Goal: Entertainment & Leisure: Consume media (video, audio)

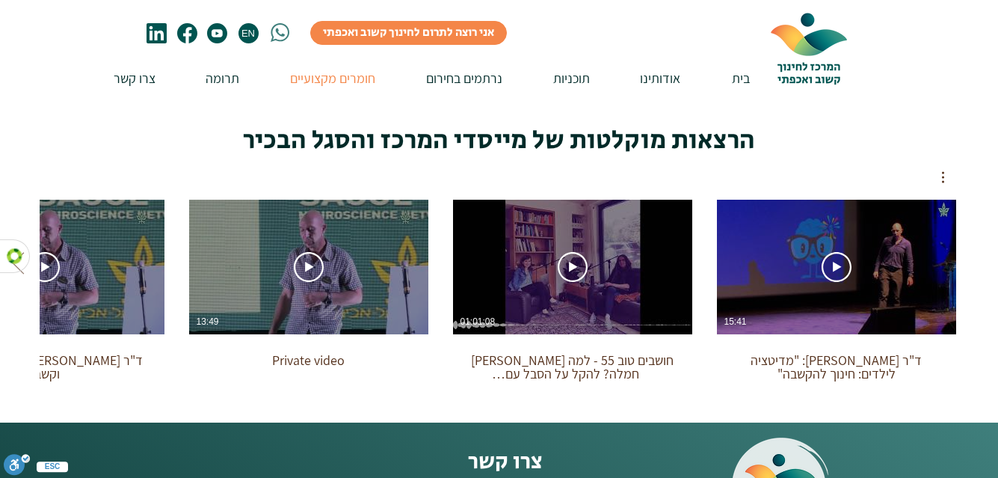
scroll to position [963, 0]
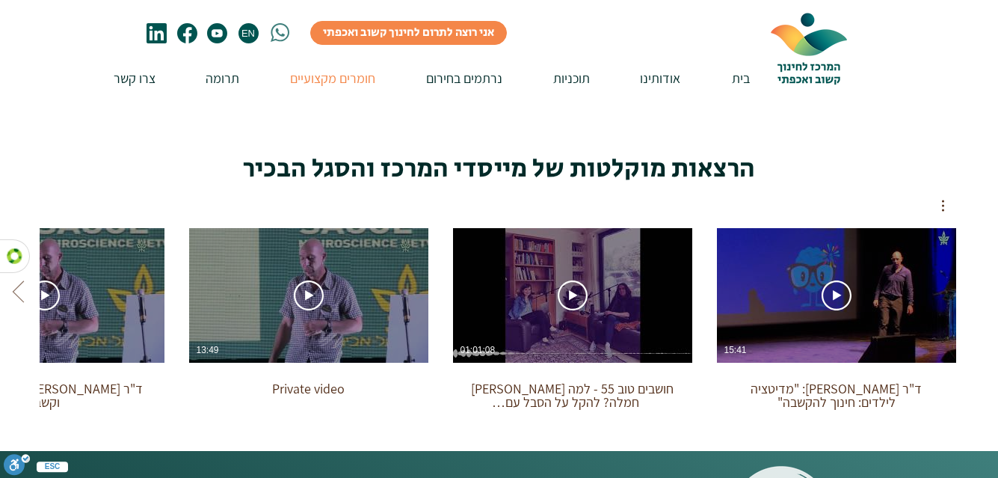
click at [570, 280] on use "צפייה בסרטון" at bounding box center [573, 295] width 30 height 30
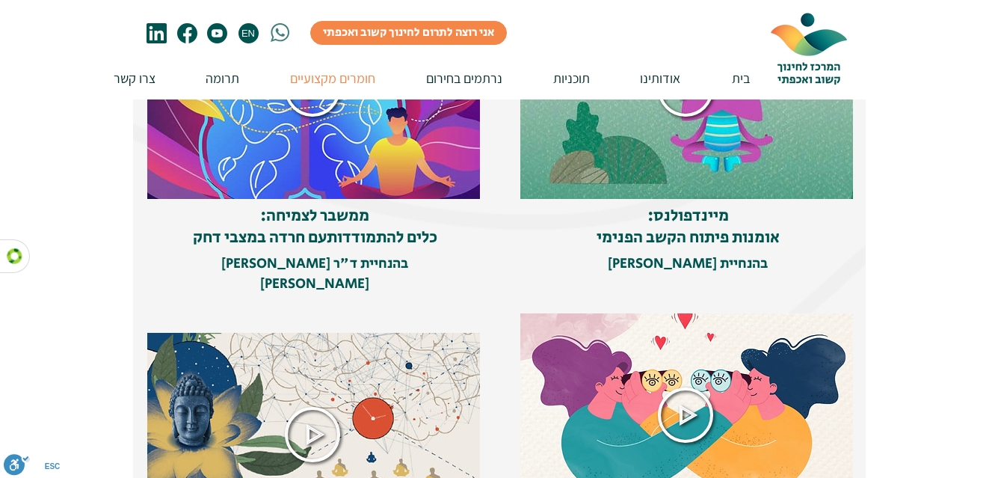
scroll to position [404, 0]
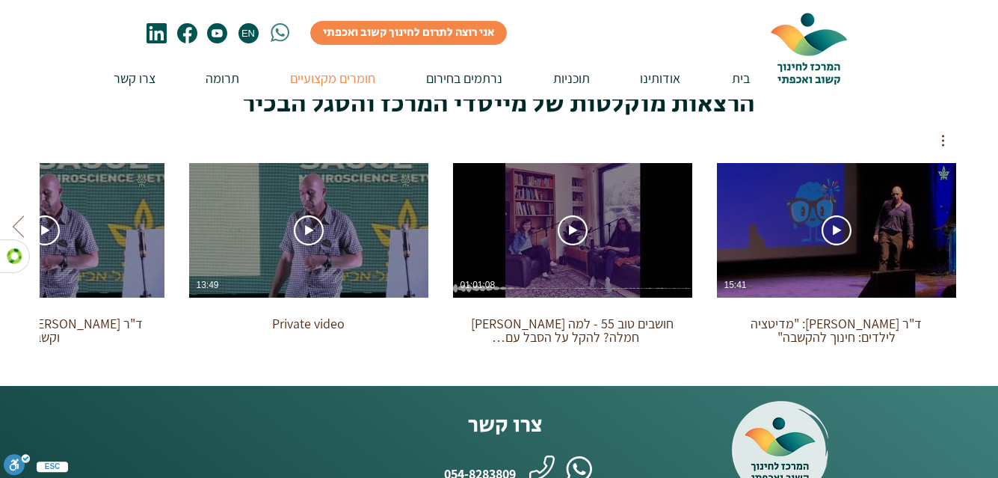
scroll to position [1022, 0]
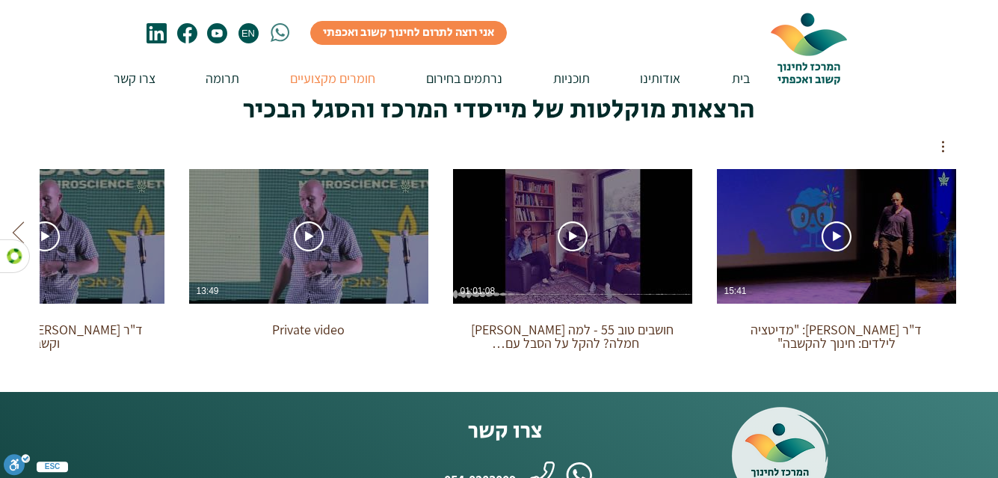
click at [14, 221] on icon "Next videos" at bounding box center [18, 232] width 22 height 22
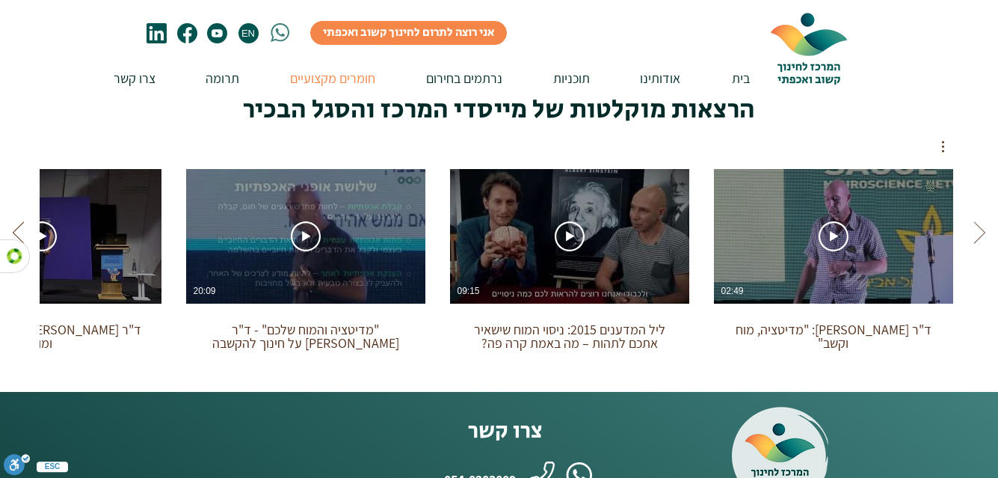
click at [14, 221] on icon "Next videos" at bounding box center [18, 232] width 22 height 22
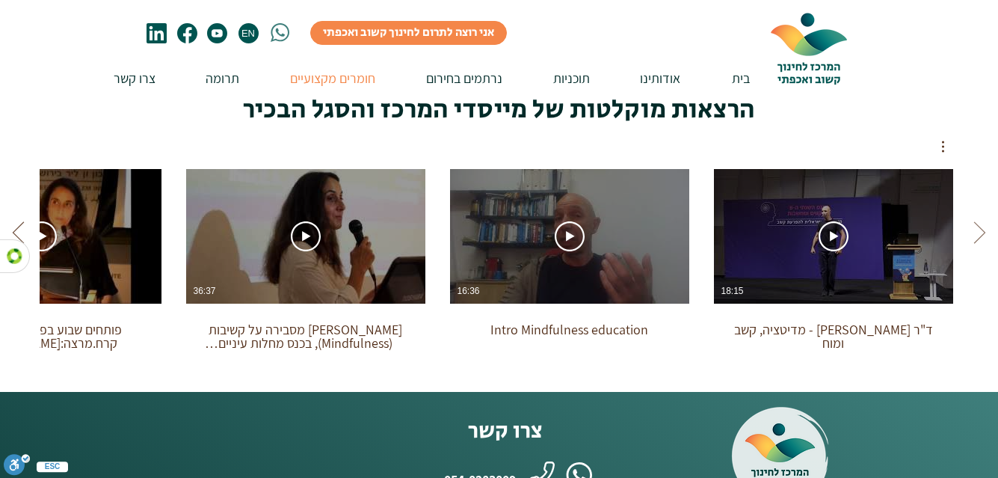
click at [14, 221] on icon "Next videos" at bounding box center [18, 232] width 22 height 22
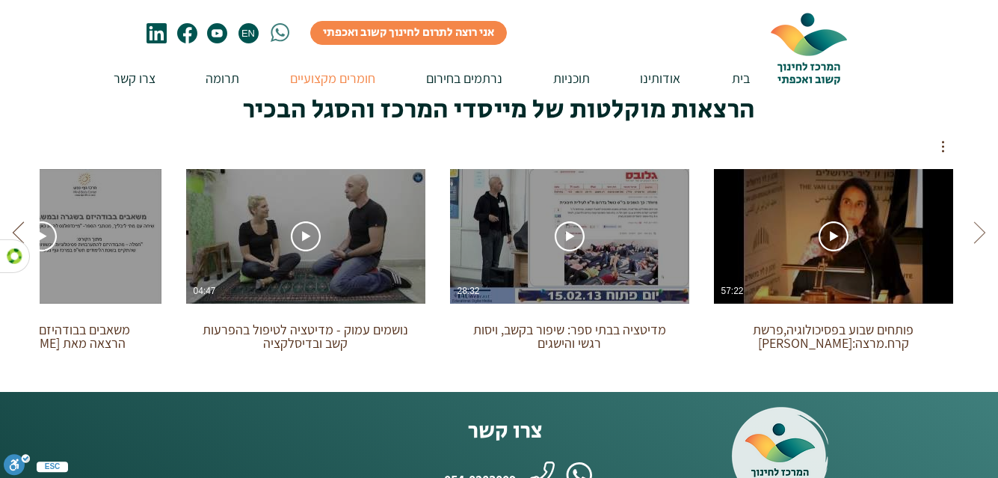
click at [14, 221] on icon "Next videos" at bounding box center [18, 232] width 22 height 22
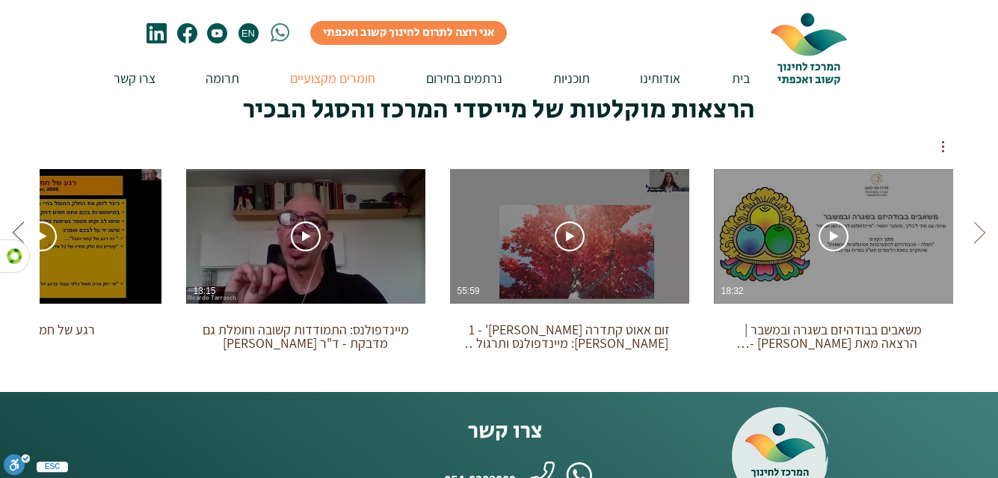
click at [14, 221] on icon "Next videos" at bounding box center [18, 232] width 22 height 22
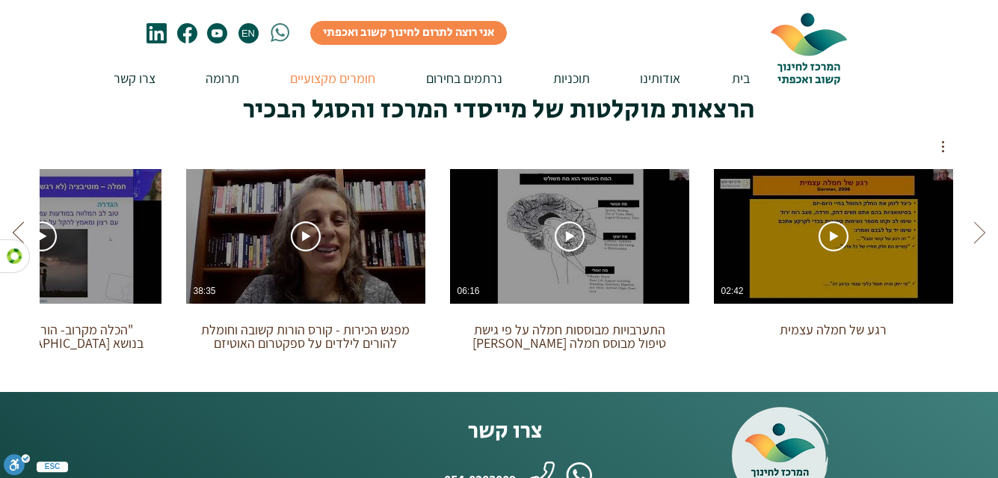
click at [14, 221] on icon "Next videos" at bounding box center [18, 232] width 22 height 22
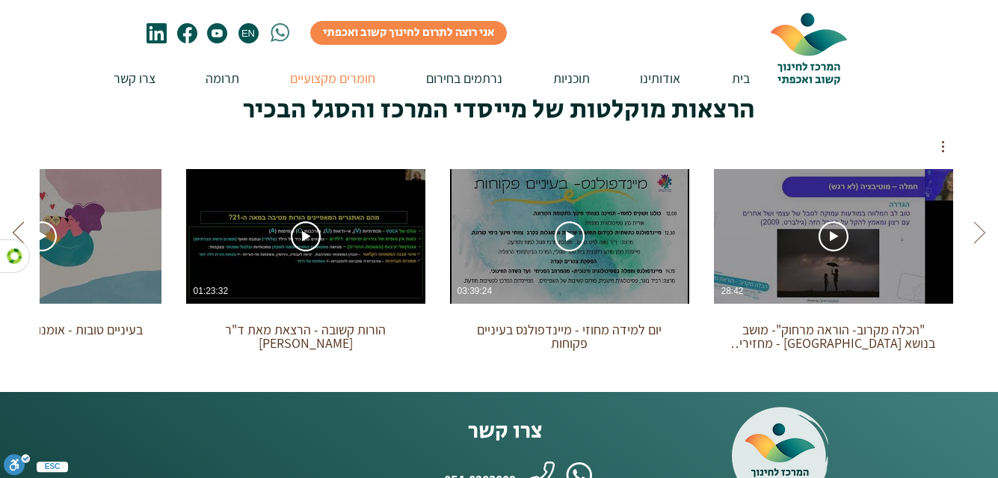
click at [14, 221] on icon "Next videos" at bounding box center [18, 232] width 22 height 22
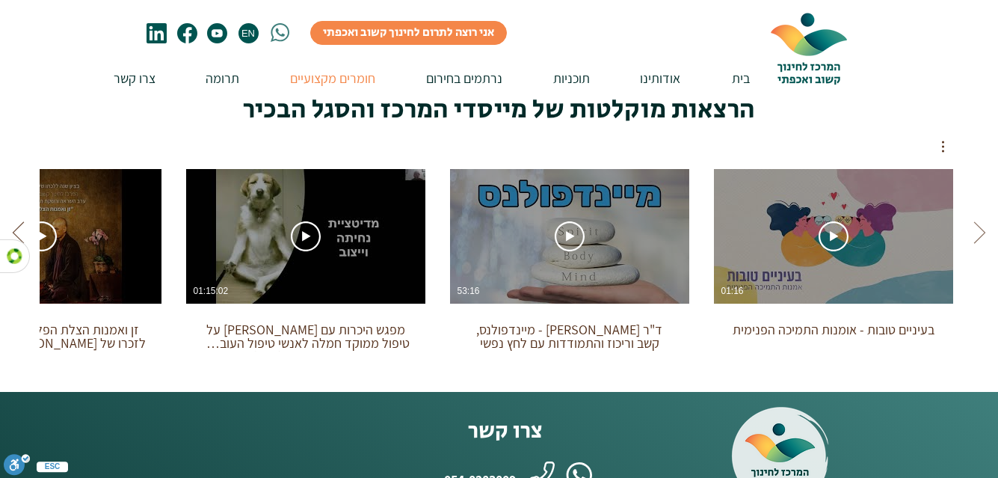
click at [14, 221] on icon "Next videos" at bounding box center [18, 232] width 22 height 22
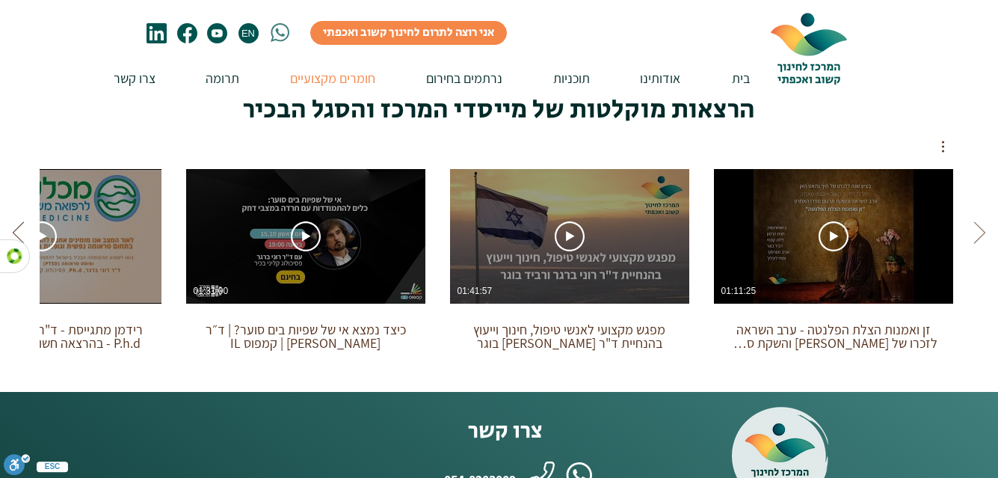
click at [14, 221] on icon "Next videos" at bounding box center [18, 232] width 22 height 22
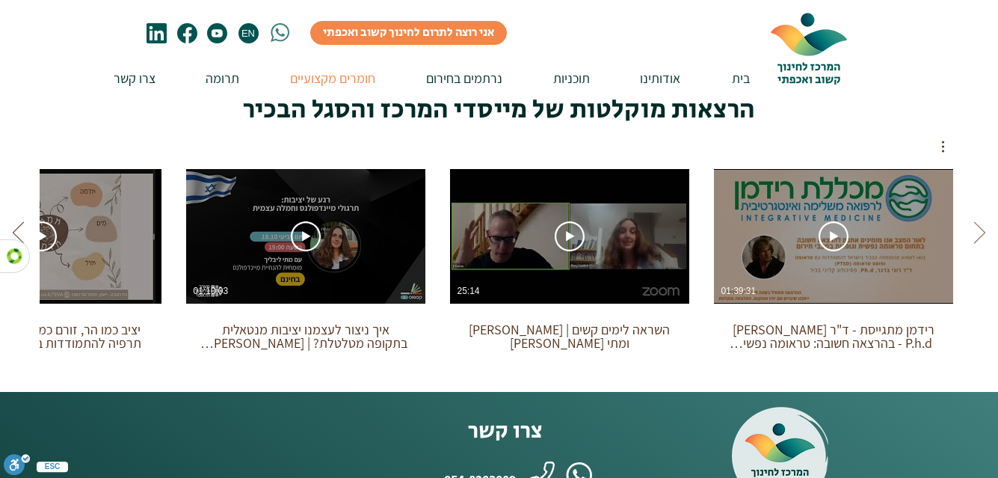
click at [14, 221] on icon "Next videos" at bounding box center [18, 232] width 22 height 22
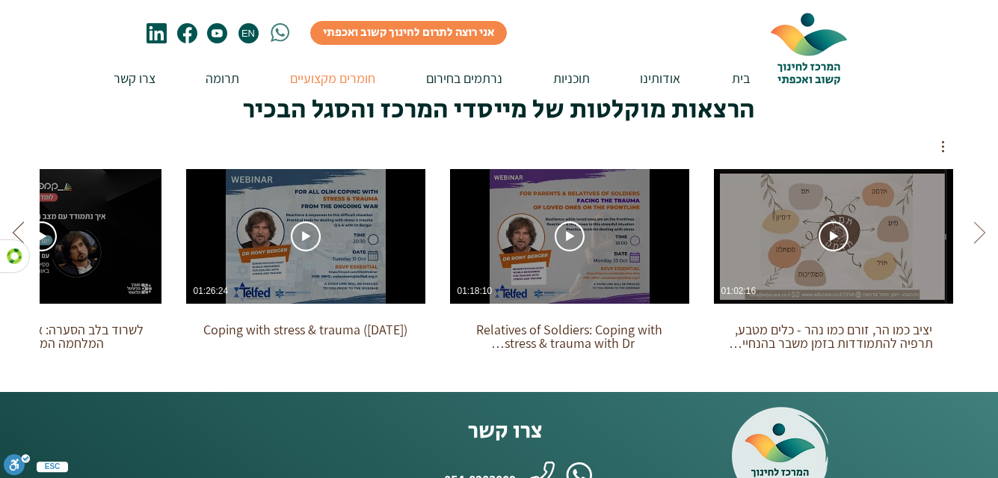
click at [14, 221] on icon "Next videos" at bounding box center [18, 232] width 22 height 22
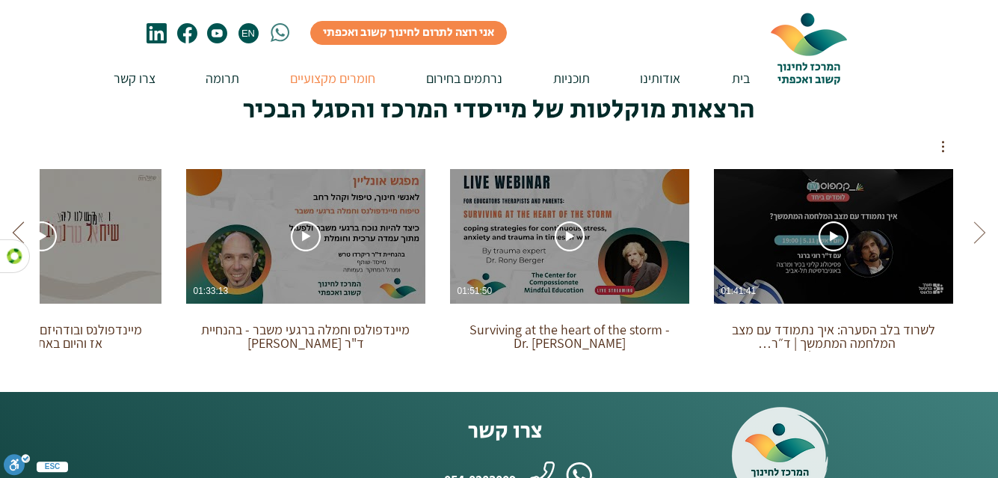
click at [14, 221] on icon "Next videos" at bounding box center [18, 232] width 22 height 22
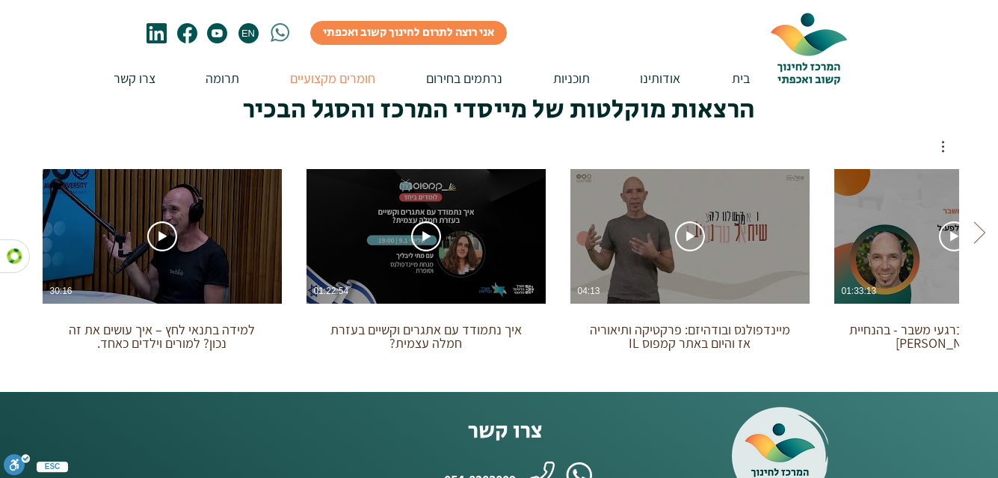
click at [14, 184] on div "צפייה בסרטון צפייה בסרטון 15:41 ד"ר ריקרדו טרש: "מדיטציה לילדים: חינוך להקשבה" …" at bounding box center [500, 260] width 1002 height 188
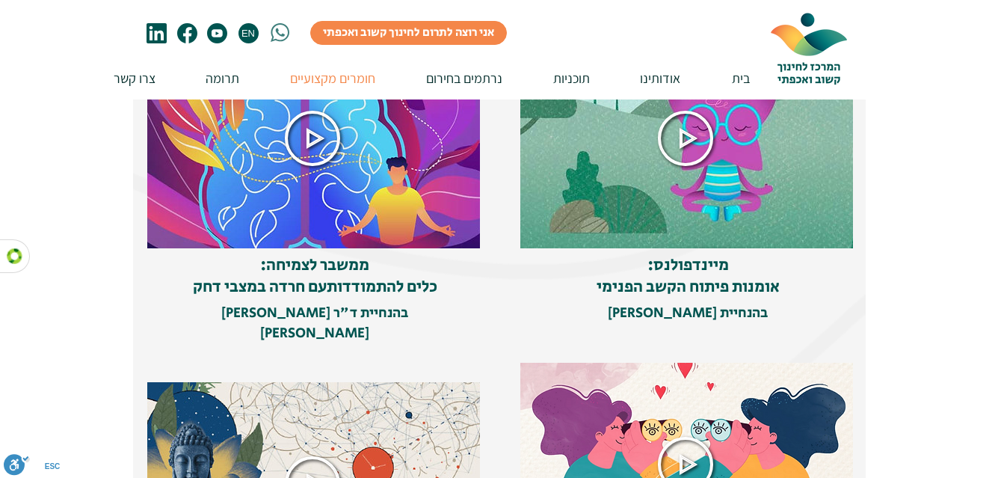
scroll to position [348, 0]
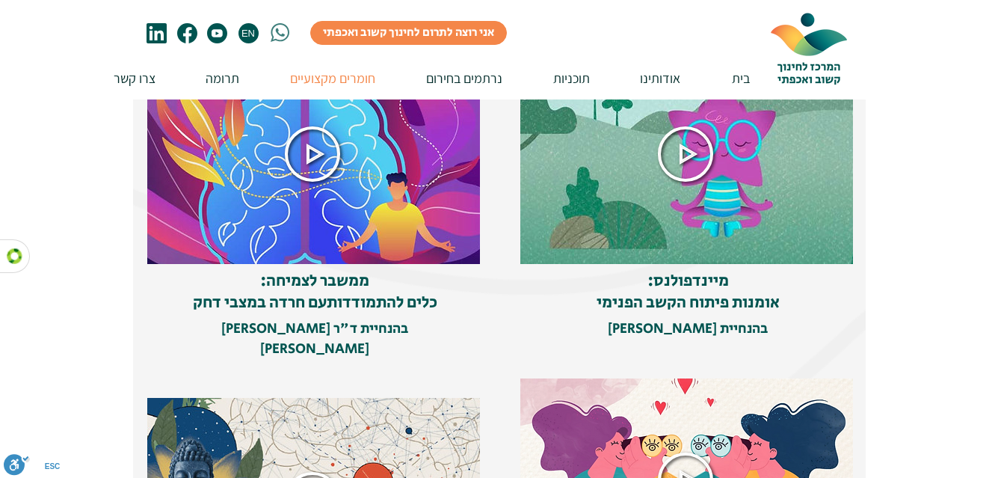
click at [681, 160] on icon at bounding box center [686, 154] width 54 height 54
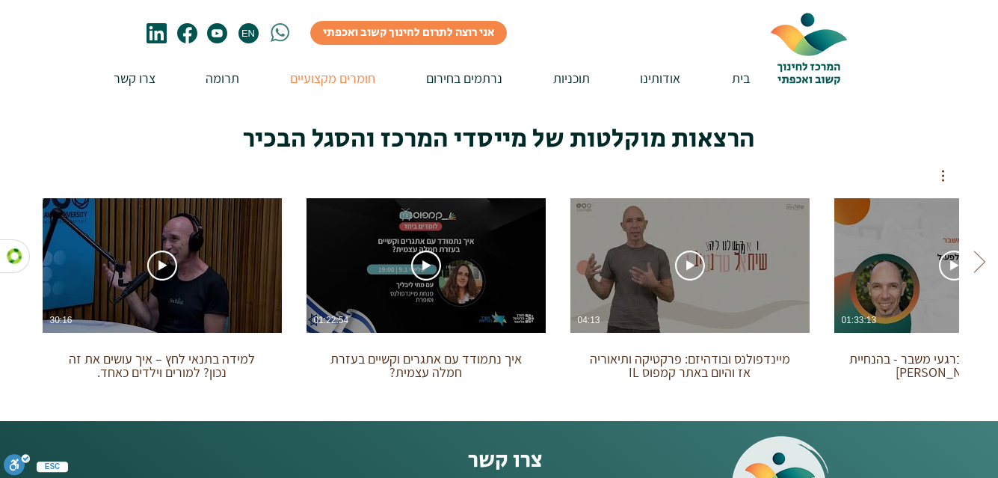
scroll to position [997, 0]
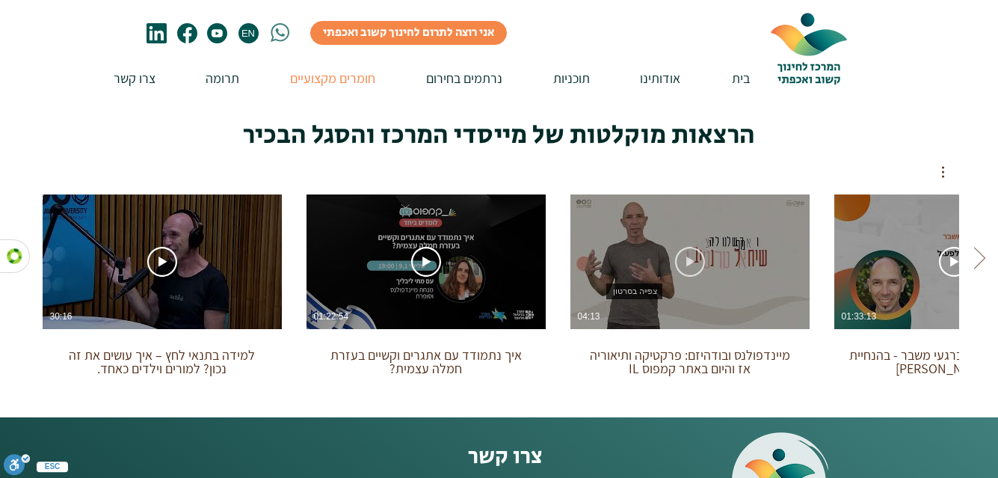
click at [695, 247] on icon "צפייה בסרטון" at bounding box center [690, 262] width 30 height 30
